Goal: Use online tool/utility: Utilize a website feature to perform a specific function

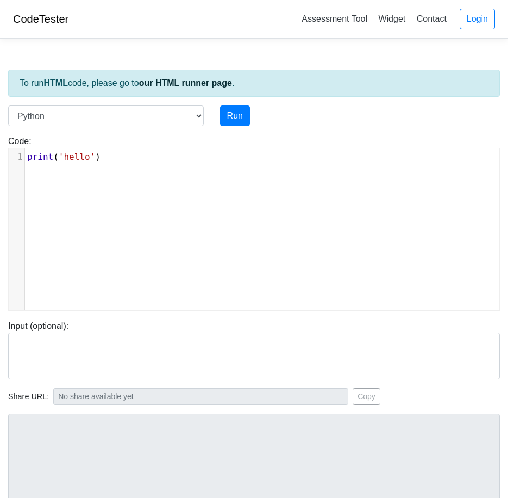
click at [120, 203] on div "xxxxxxxxxx 1 print ( 'hello' )" at bounding box center [262, 237] width 507 height 178
type textarea "print('hello')"
drag, startPoint x: 122, startPoint y: 170, endPoint x: -3, endPoint y: 160, distance: 125.3
click at [0, 160] on html "CodeTester Assessment Tool Widget Contact Login To run HTML code, please go to …" at bounding box center [254, 303] width 508 height 606
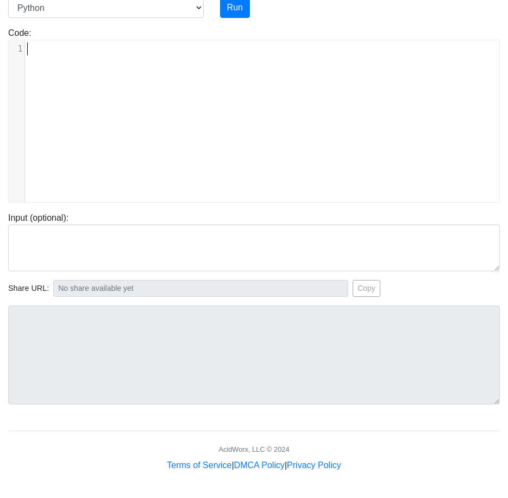
scroll to position [0, 0]
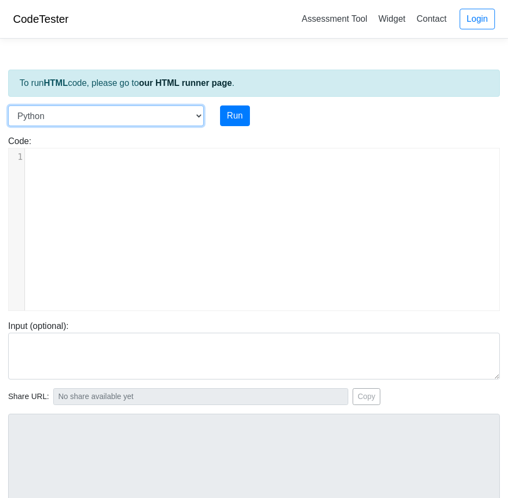
click at [173, 116] on select "C C++ Go Java Javascript Python Ruby" at bounding box center [106, 115] width 196 height 21
click at [8, 105] on select "C C++ Go Java Javascript Python Ruby" at bounding box center [106, 115] width 196 height 21
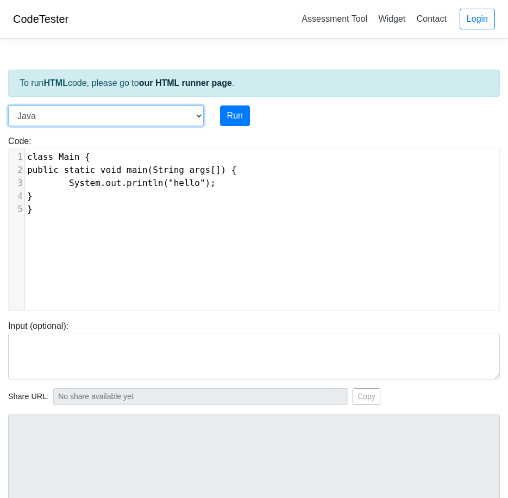
click at [168, 110] on select "C C++ Go Java Javascript Python Ruby" at bounding box center [106, 115] width 196 height 21
click at [165, 108] on select "C C++ Go Java Javascript Python Ruby" at bounding box center [106, 115] width 196 height 21
click at [167, 115] on select "C C++ Go Java Javascript Python Ruby" at bounding box center [106, 115] width 196 height 21
select select "javascript"
click at [8, 105] on select "C C++ Go Java Javascript Python Ruby" at bounding box center [106, 115] width 196 height 21
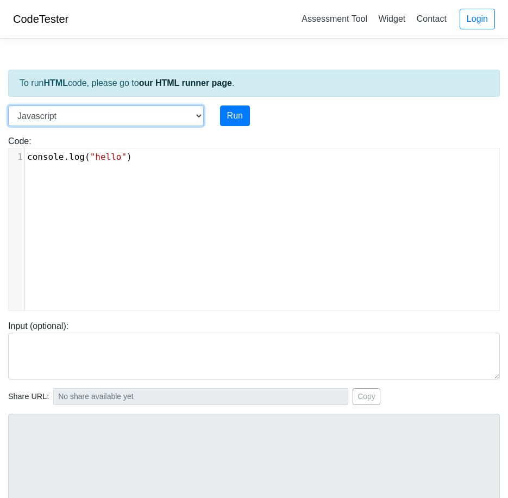
click at [143, 115] on select "C C++ Go Java Javascript Python Ruby" at bounding box center [106, 115] width 196 height 21
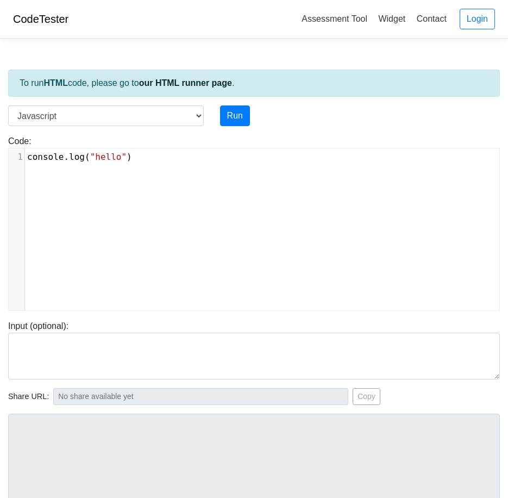
click at [273, 283] on div "xxxxxxxxxx 1 console . log ( "hello" )" at bounding box center [262, 237] width 507 height 178
type textarea "console.log("hello")"
drag, startPoint x: -3, startPoint y: 148, endPoint x: -3, endPoint y: 140, distance: 8.7
click at [0, 140] on html "CodeTester Assessment Tool Widget Contact Login To run HTML code, please go to …" at bounding box center [254, 303] width 508 height 606
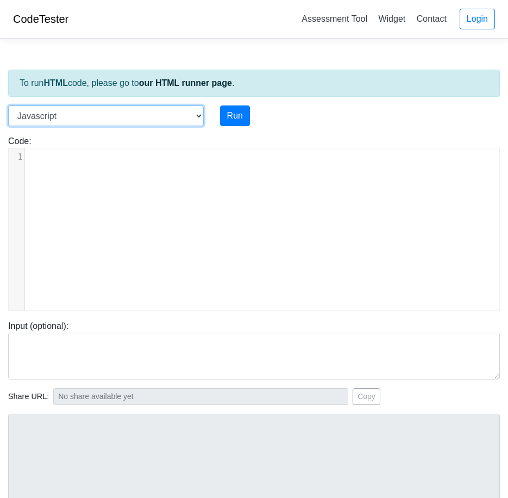
click at [123, 116] on select "C C++ Go Java Javascript Python Ruby" at bounding box center [106, 115] width 196 height 21
select select "java"
click at [8, 105] on select "C C++ Go Java Javascript Python Ruby" at bounding box center [106, 115] width 196 height 21
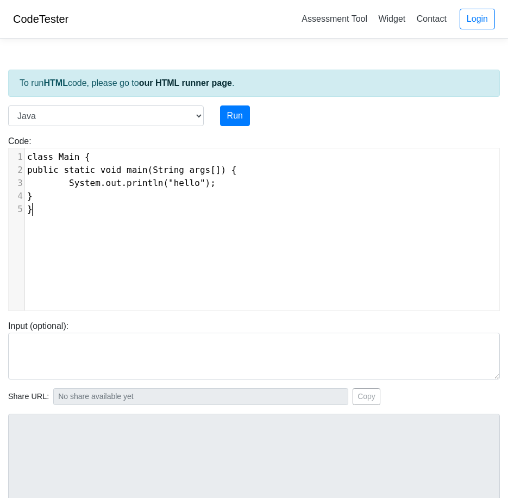
type textarea "class Main { public static void main(String args[]) { System.out.println("hello…"
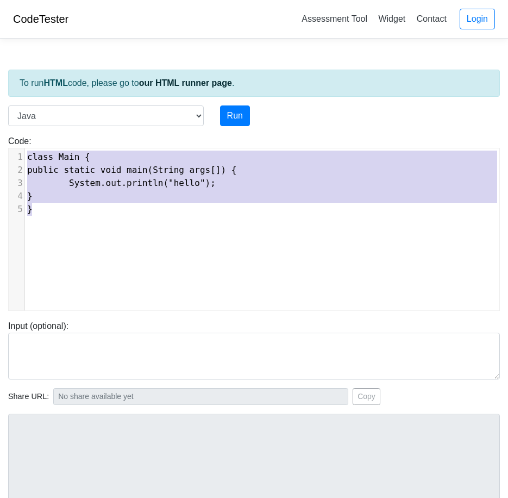
drag, startPoint x: 241, startPoint y: 207, endPoint x: 18, endPoint y: 140, distance: 232.7
click at [18, 140] on div "Code: class Main { public static void main(String args[]) { System.out.println(…" at bounding box center [254, 223] width 508 height 176
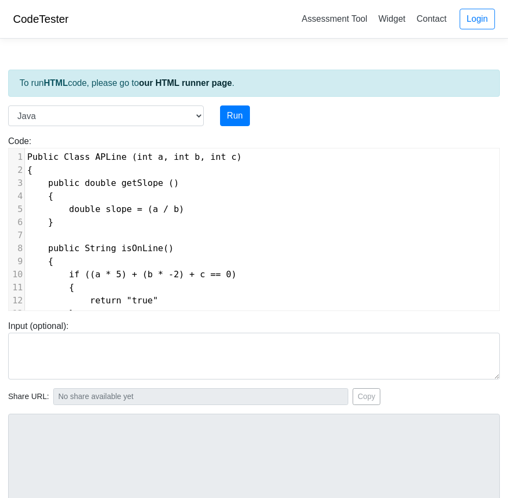
scroll to position [51, 0]
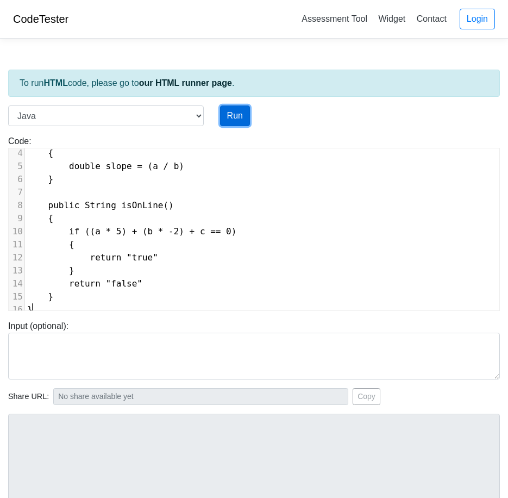
click at [232, 108] on button "Run" at bounding box center [235, 115] width 30 height 21
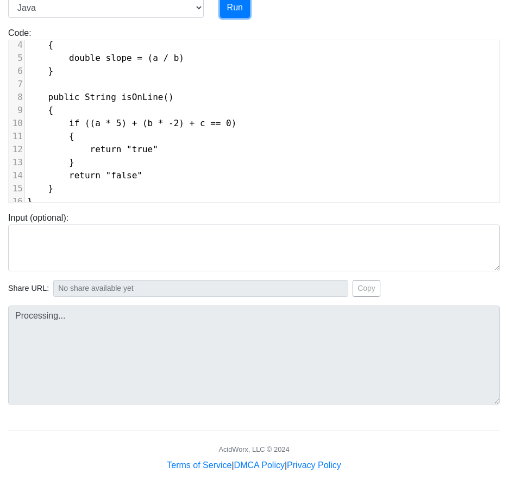
type input "[URL][DOMAIN_NAME]"
type textarea "Submission status: Compilation Error Compile Output: Main.java:1: error: class,…"
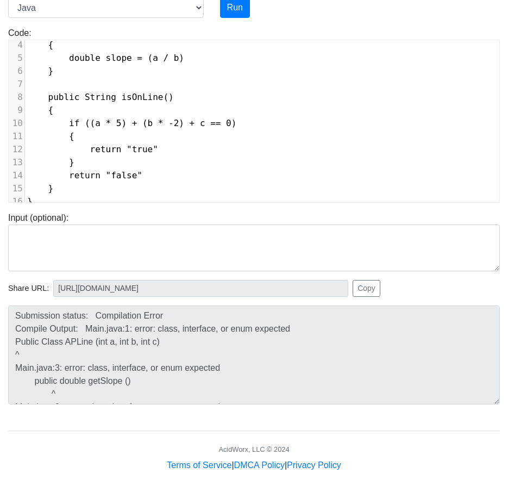
scroll to position [0, 0]
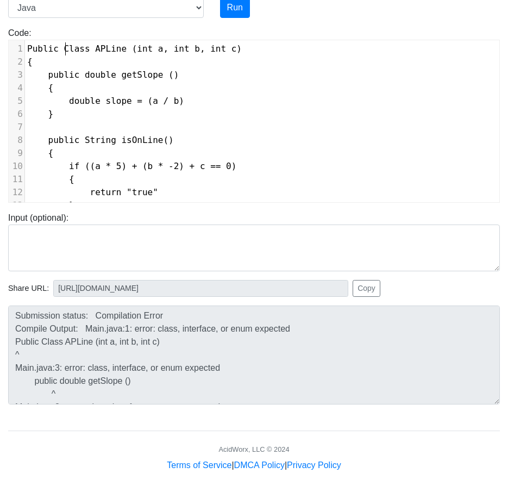
click at [66, 49] on span "Public Class APLine (int a, int b, int c)" at bounding box center [134, 48] width 215 height 10
type textarea "c"
type textarea "p"
click at [236, 14] on button "Run" at bounding box center [235, 7] width 30 height 21
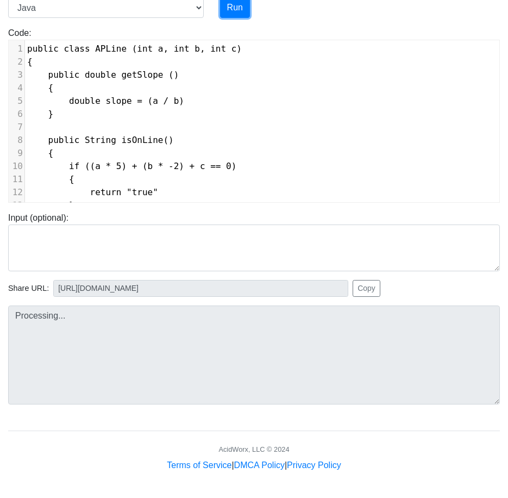
type input "[URL][DOMAIN_NAME]"
type textarea "Submission status: Compilation Error Compile Output: Main.java:1: error: '{' ex…"
